Goal: Find specific page/section: Find specific page/section

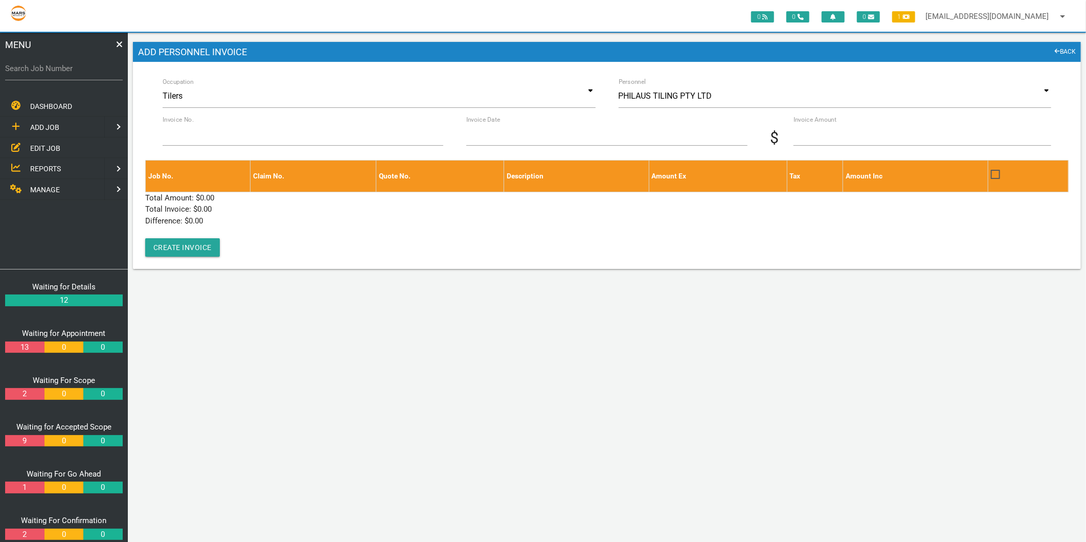
click at [57, 148] on span "EDIT JOB" at bounding box center [45, 148] width 30 height 8
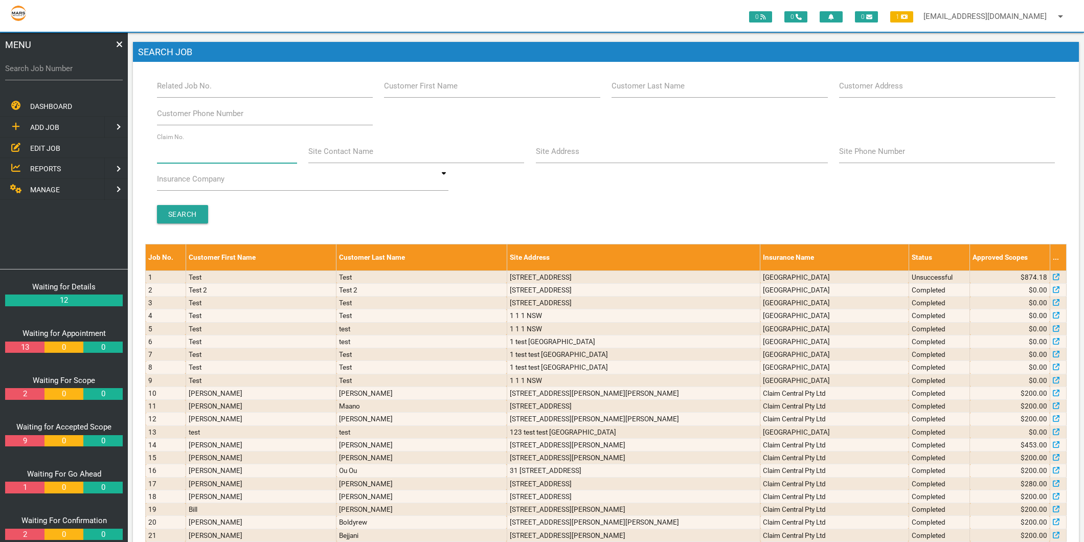
click at [208, 152] on input "Claim No." at bounding box center [227, 152] width 140 height 24
type input "villa 13"
click at [165, 217] on input "Search" at bounding box center [182, 214] width 51 height 18
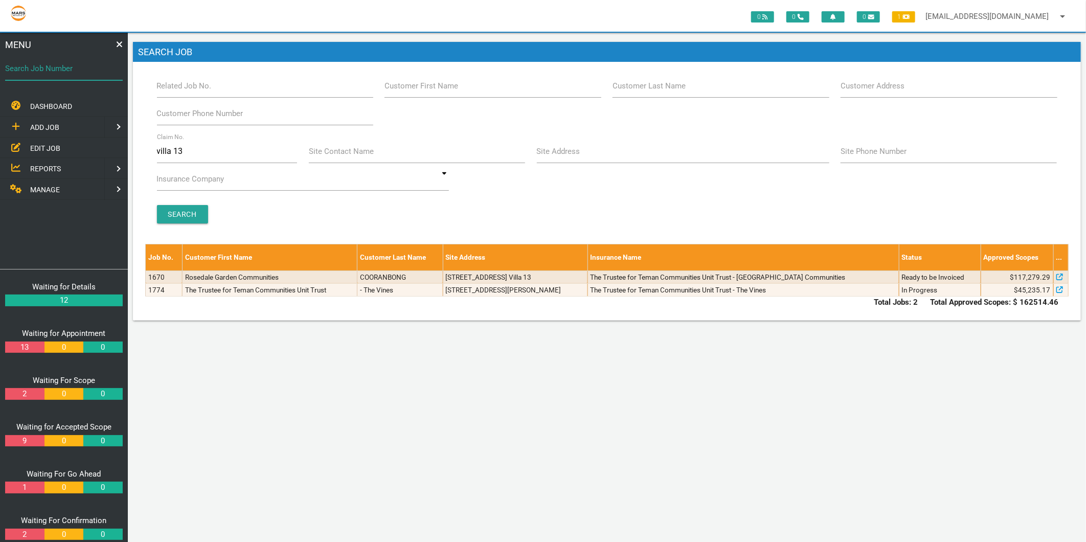
click at [49, 79] on input "Search Job Number" at bounding box center [64, 69] width 118 height 24
type input "1749"
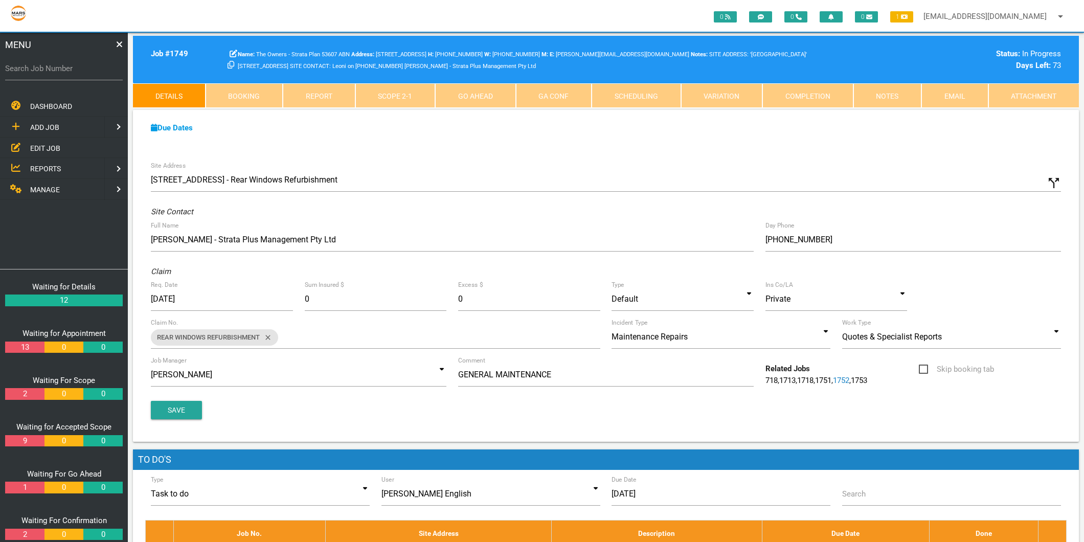
click at [48, 151] on span "EDIT JOB" at bounding box center [45, 148] width 30 height 8
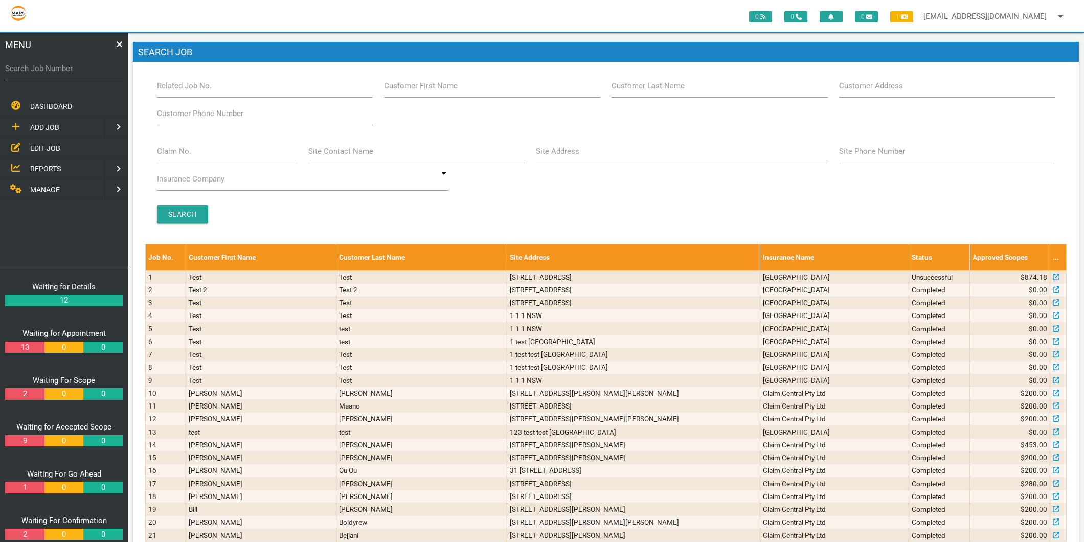
click at [176, 153] on label "Claim No." at bounding box center [174, 152] width 34 height 12
click at [176, 153] on input "Claim No." at bounding box center [227, 152] width 140 height 24
type input "villa 22"
click at [167, 215] on input "Search" at bounding box center [182, 214] width 51 height 18
